Goal: Task Accomplishment & Management: Use online tool/utility

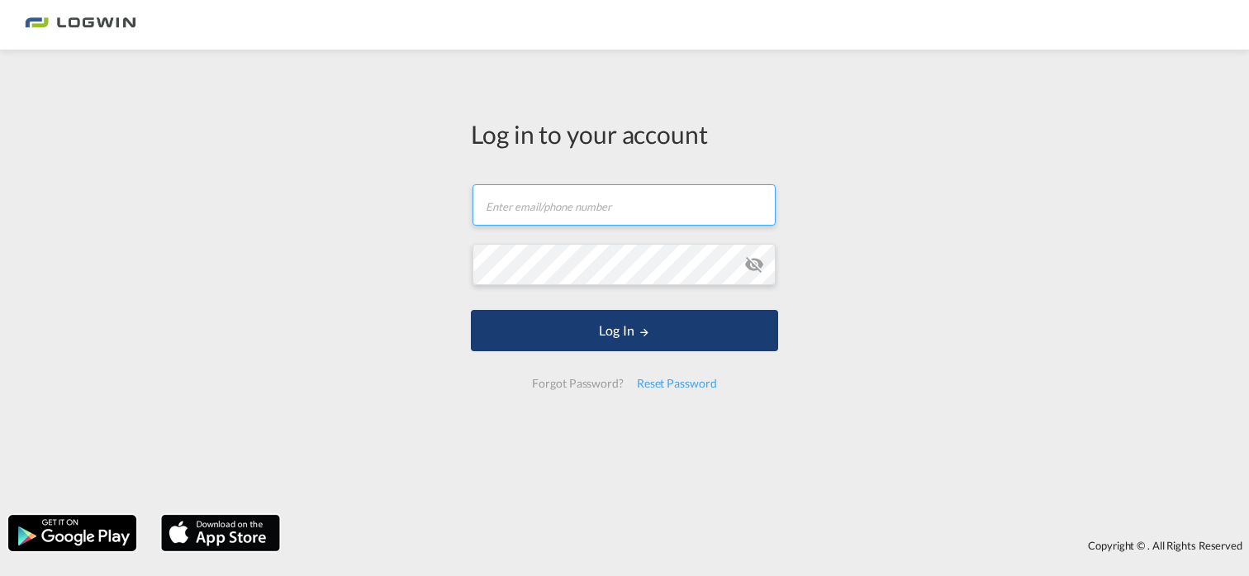
type input "[PERSON_NAME][EMAIL_ADDRESS][DOMAIN_NAME]"
click at [623, 328] on button "Log In" at bounding box center [624, 330] width 307 height 41
